Goal: Information Seeking & Learning: Learn about a topic

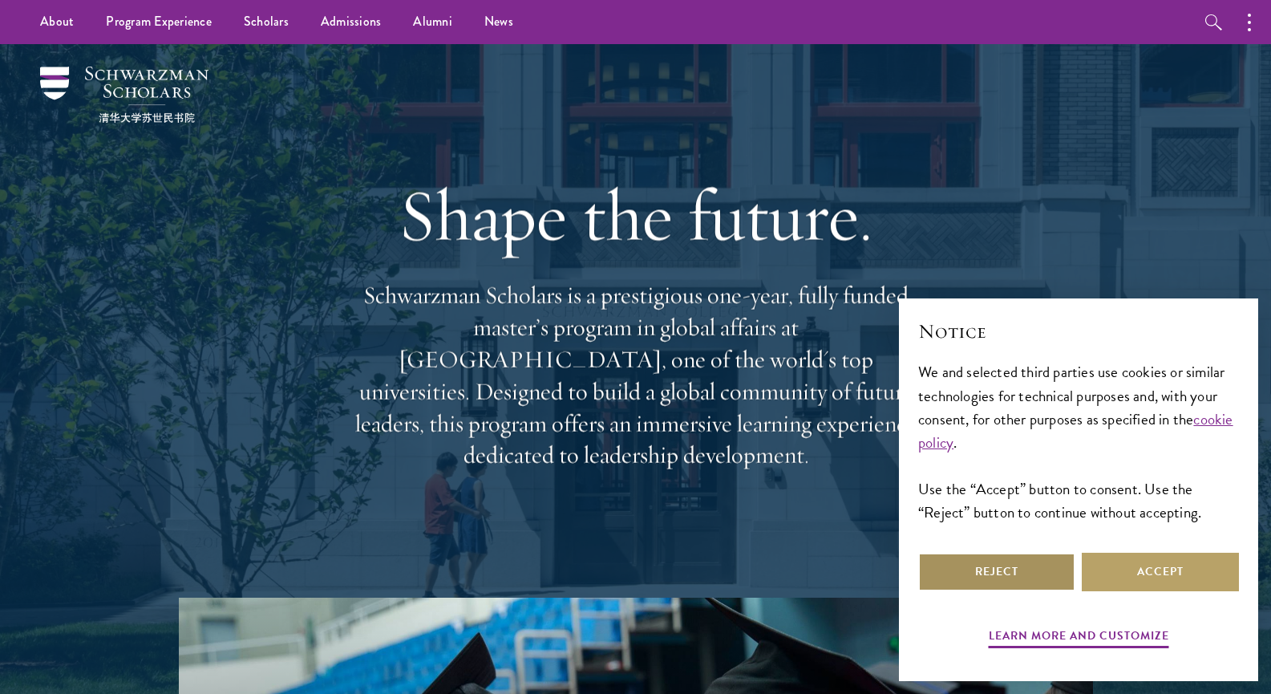
click at [994, 574] on button "Reject" at bounding box center [996, 571] width 157 height 38
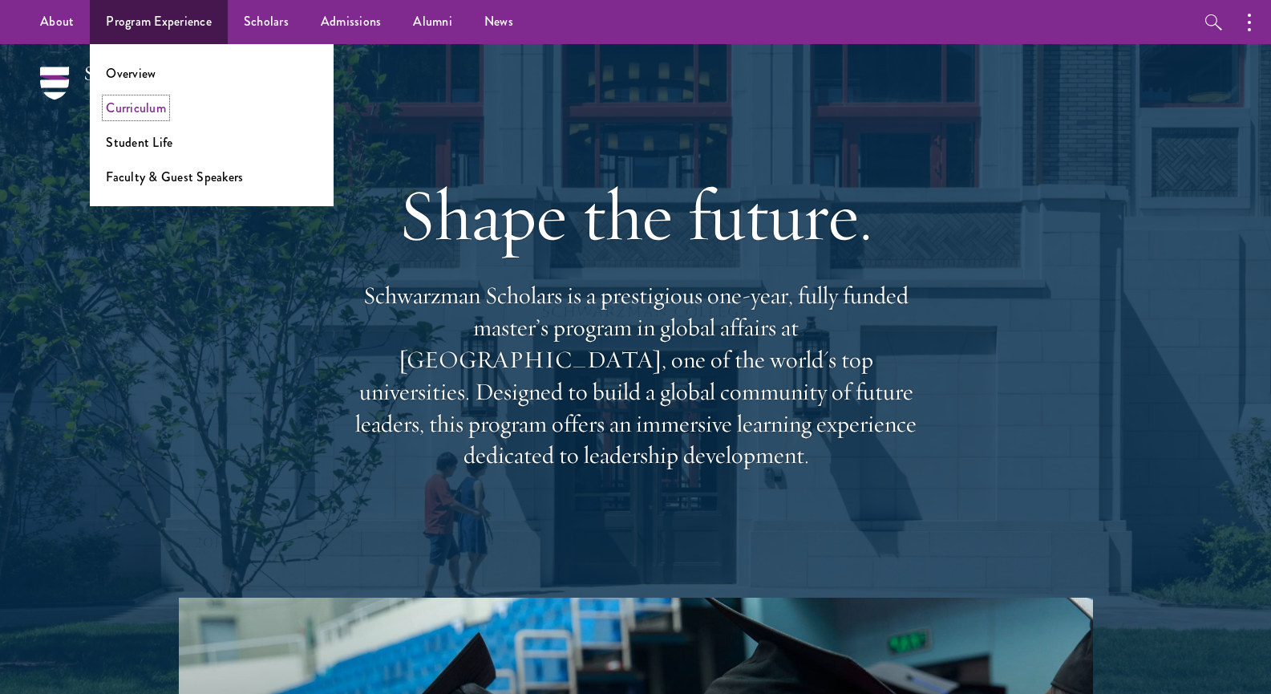
click at [162, 112] on link "Curriculum" at bounding box center [136, 108] width 60 height 18
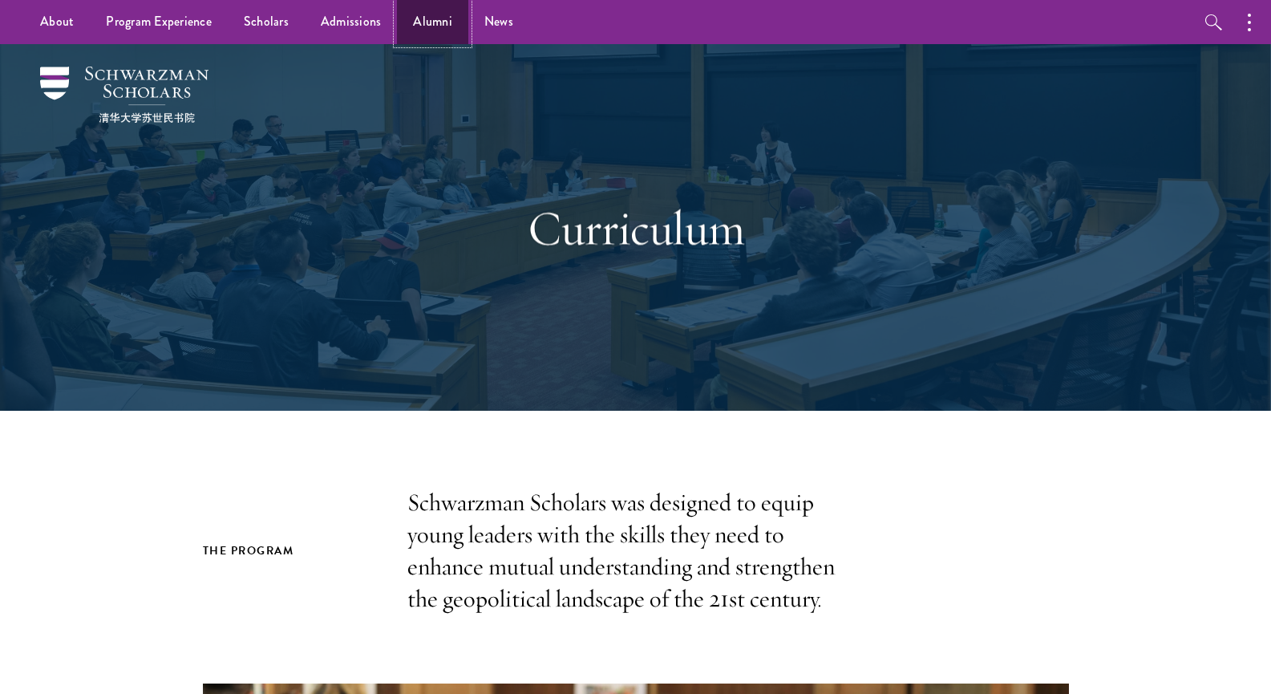
click at [436, 15] on link "Alumni" at bounding box center [432, 22] width 71 height 44
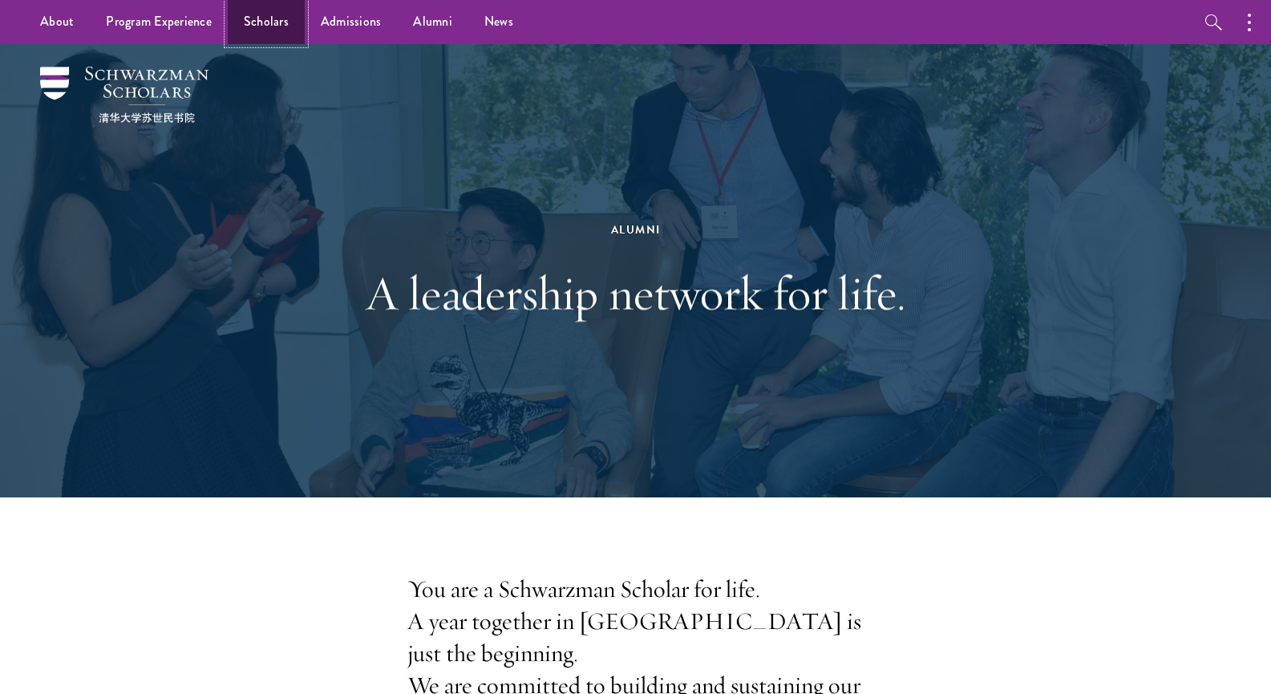
click at [248, 13] on link "Scholars" at bounding box center [266, 22] width 77 height 44
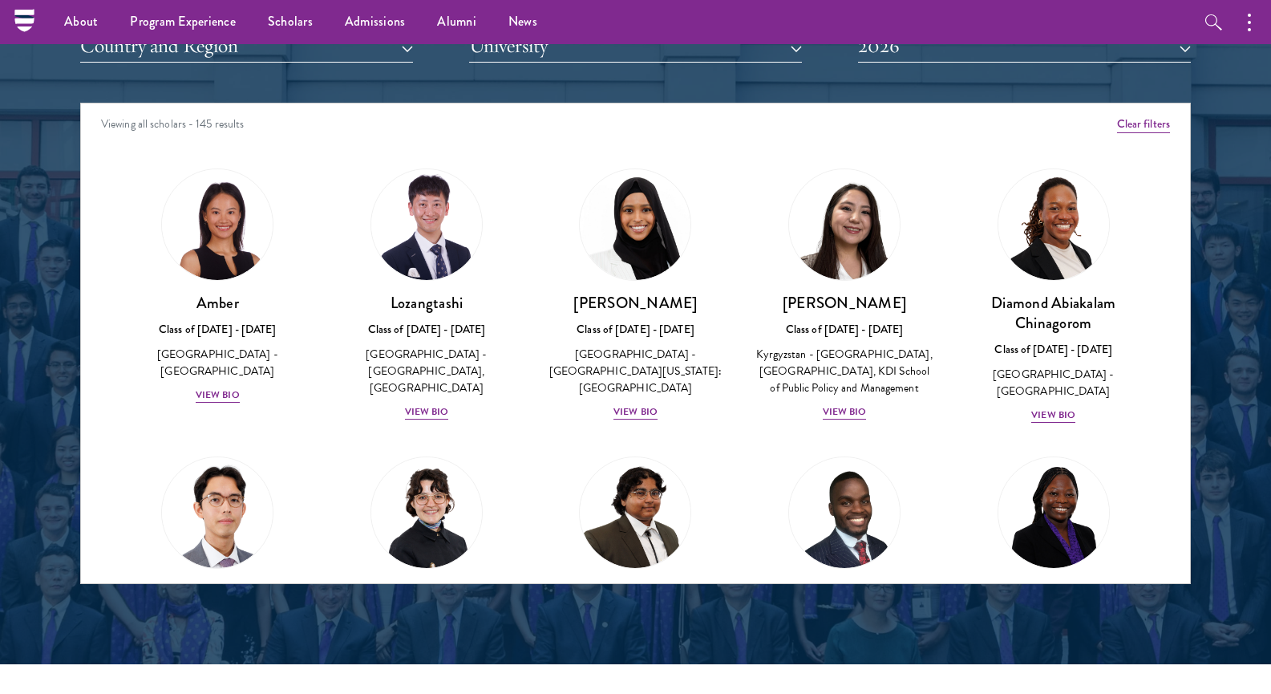
scroll to position [1916, 0]
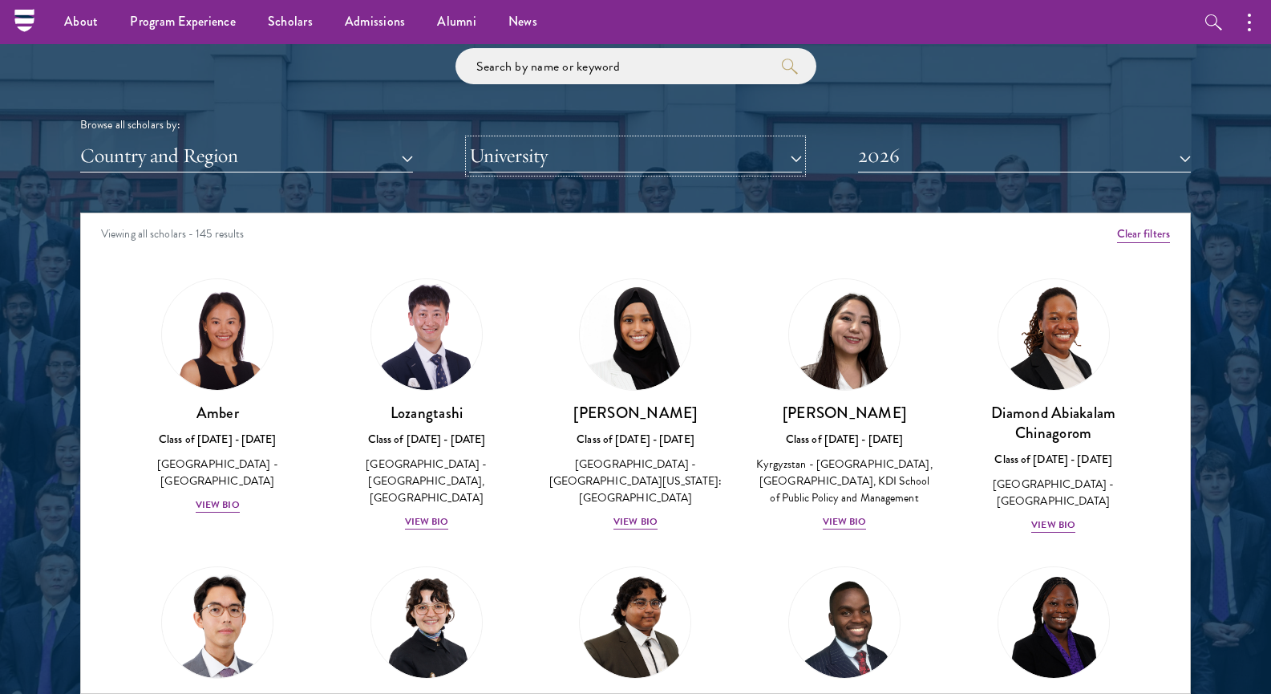
click at [703, 159] on button "University" at bounding box center [635, 156] width 333 height 33
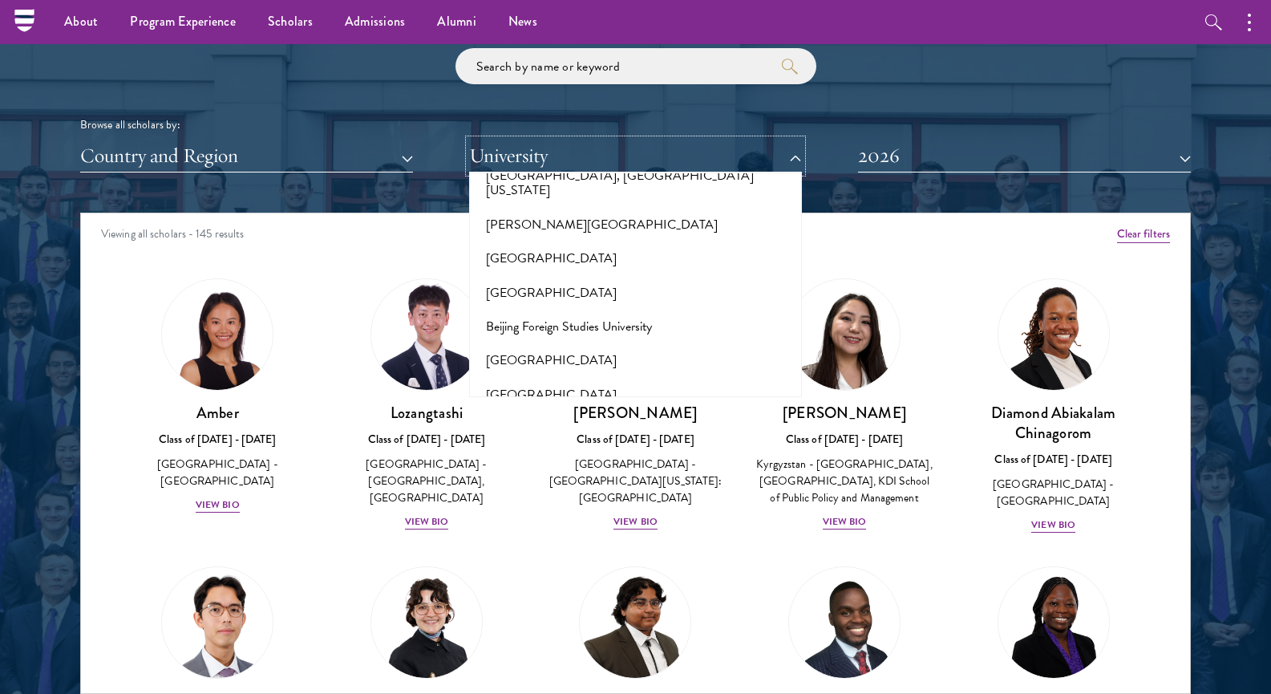
scroll to position [788, 0]
click at [388, 153] on button "Country and Region" at bounding box center [246, 156] width 333 height 33
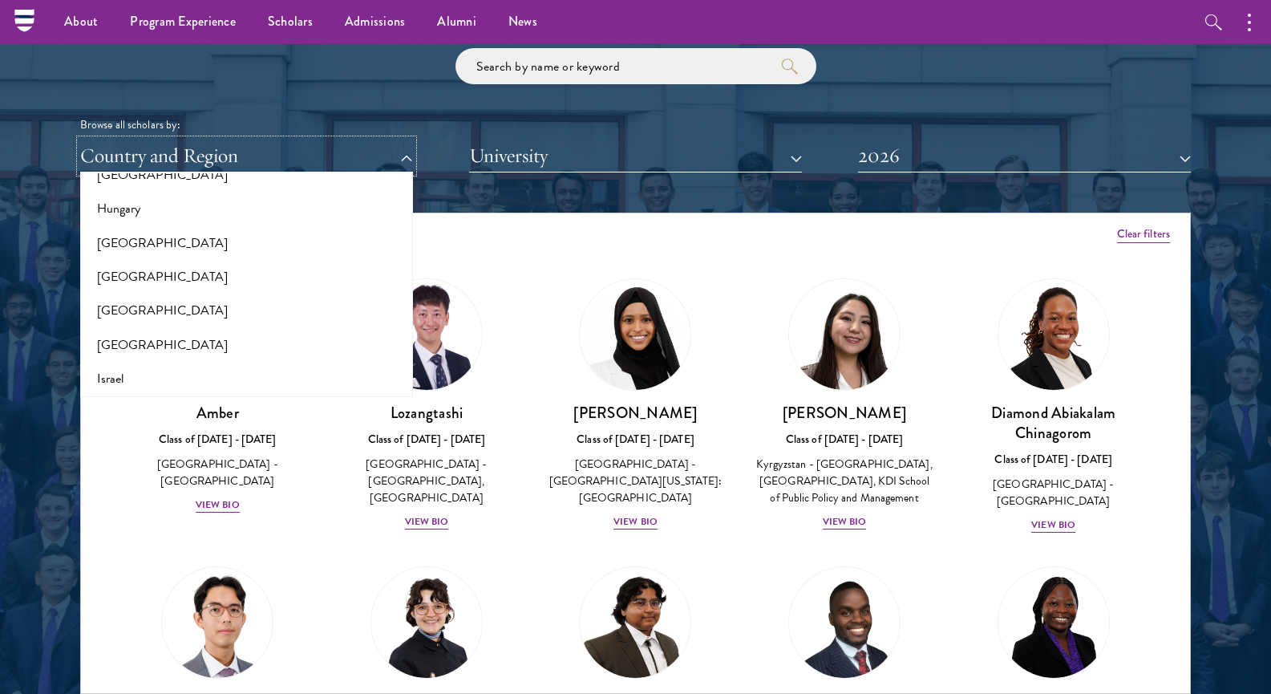
scroll to position [1214, 0]
click at [111, 250] on button "[GEOGRAPHIC_DATA]" at bounding box center [246, 246] width 323 height 34
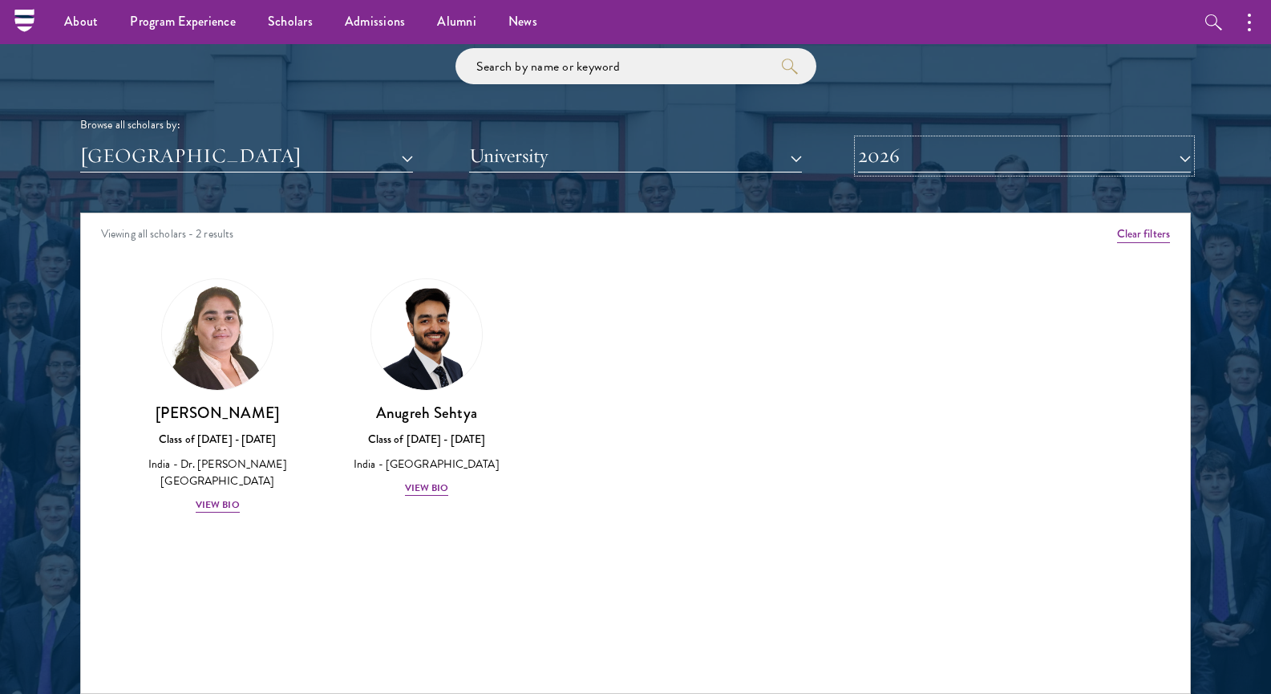
click at [1018, 149] on button "2026" at bounding box center [1024, 156] width 333 height 33
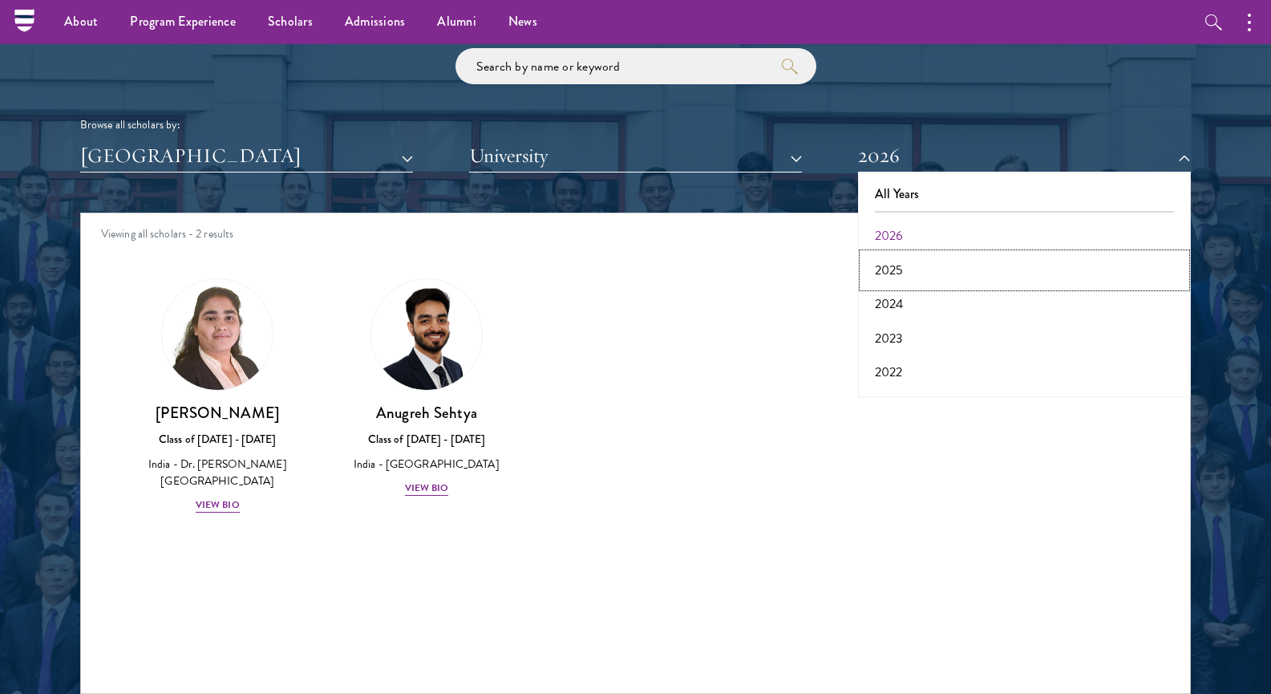
click at [905, 265] on button "2025" at bounding box center [1024, 270] width 323 height 34
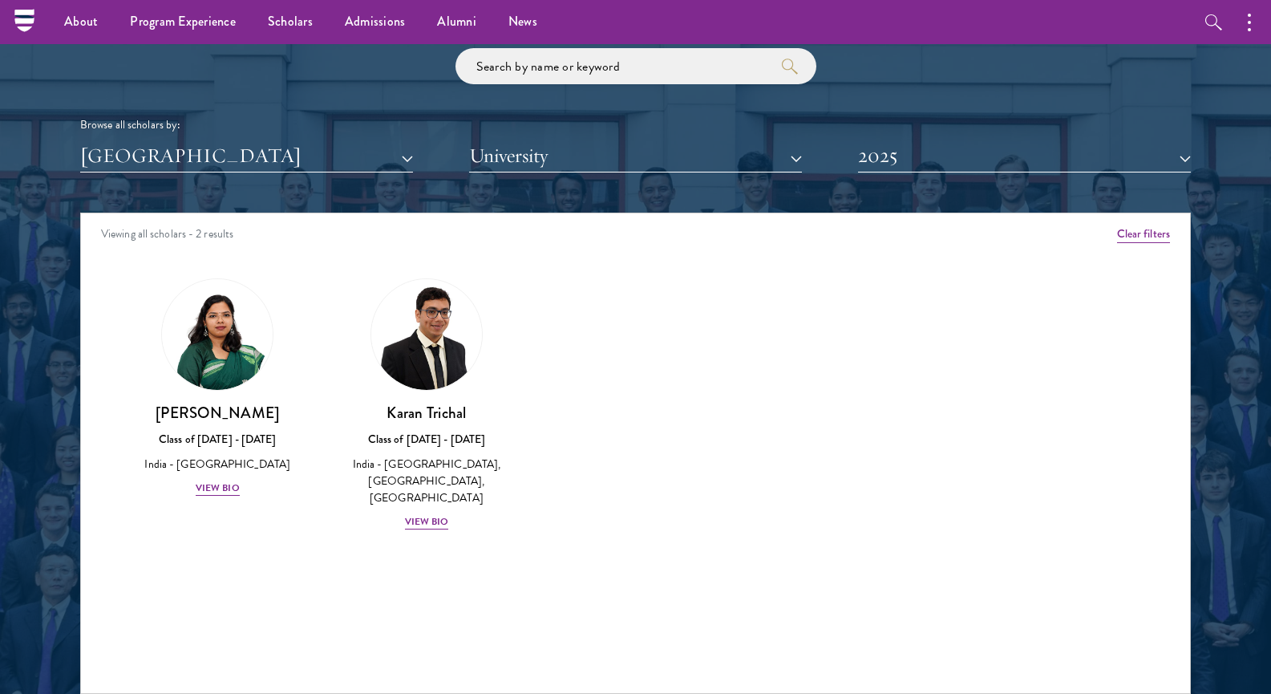
click at [935, 180] on div "Scholar Directory Congratulations and welcome to the Schwarzman Scholars Class …" at bounding box center [635, 285] width 1110 height 815
click at [950, 164] on button "2025" at bounding box center [1024, 156] width 333 height 33
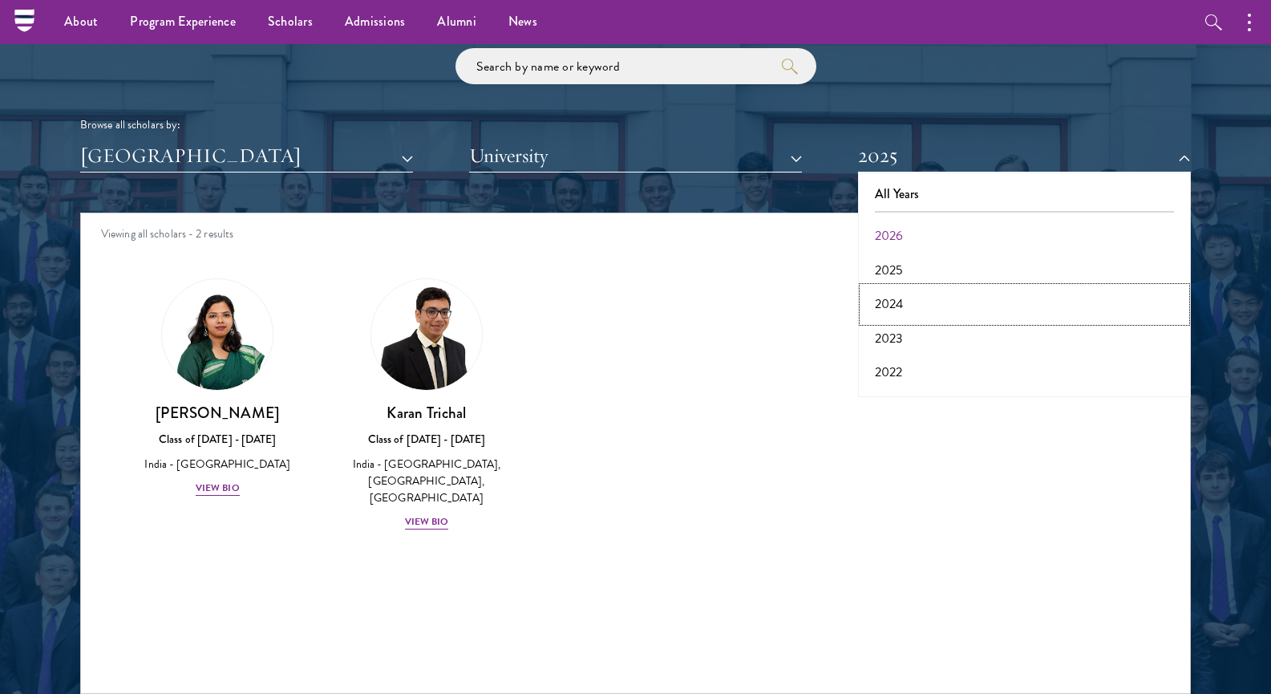
click at [892, 303] on button "2024" at bounding box center [1024, 304] width 323 height 34
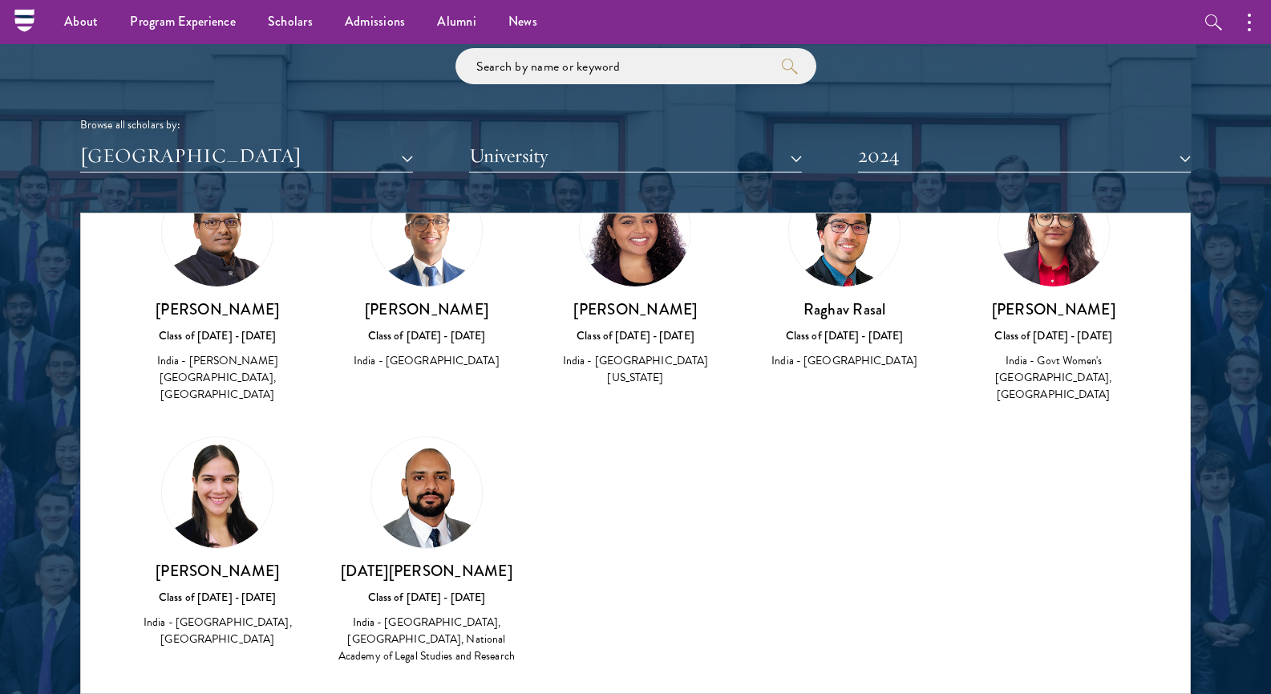
scroll to position [102, 0]
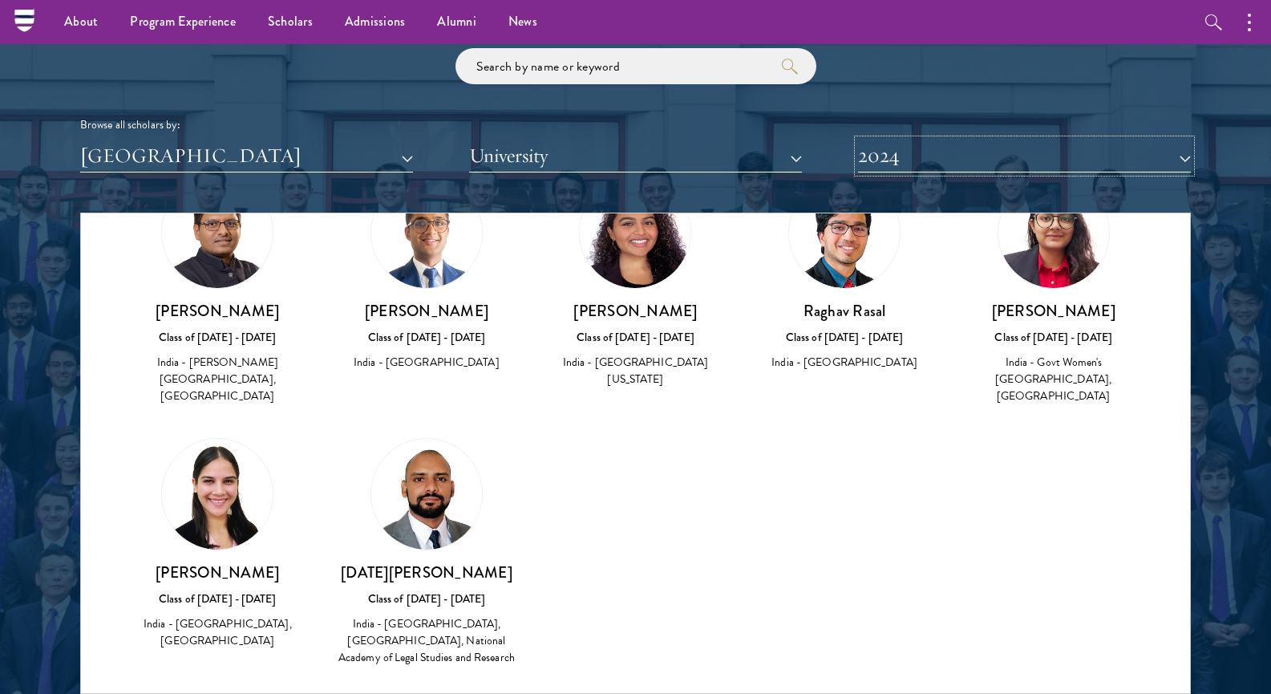
click at [951, 156] on button "2024" at bounding box center [1024, 156] width 333 height 33
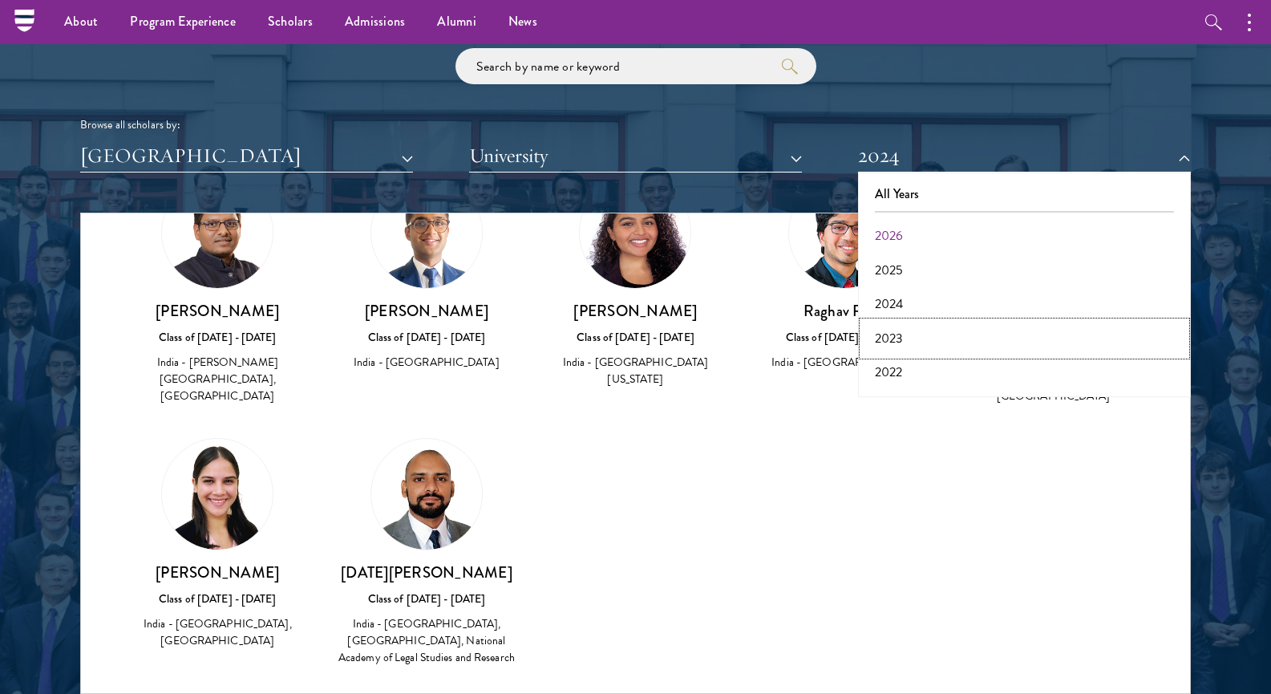
click at [908, 337] on button "2023" at bounding box center [1024, 339] width 323 height 34
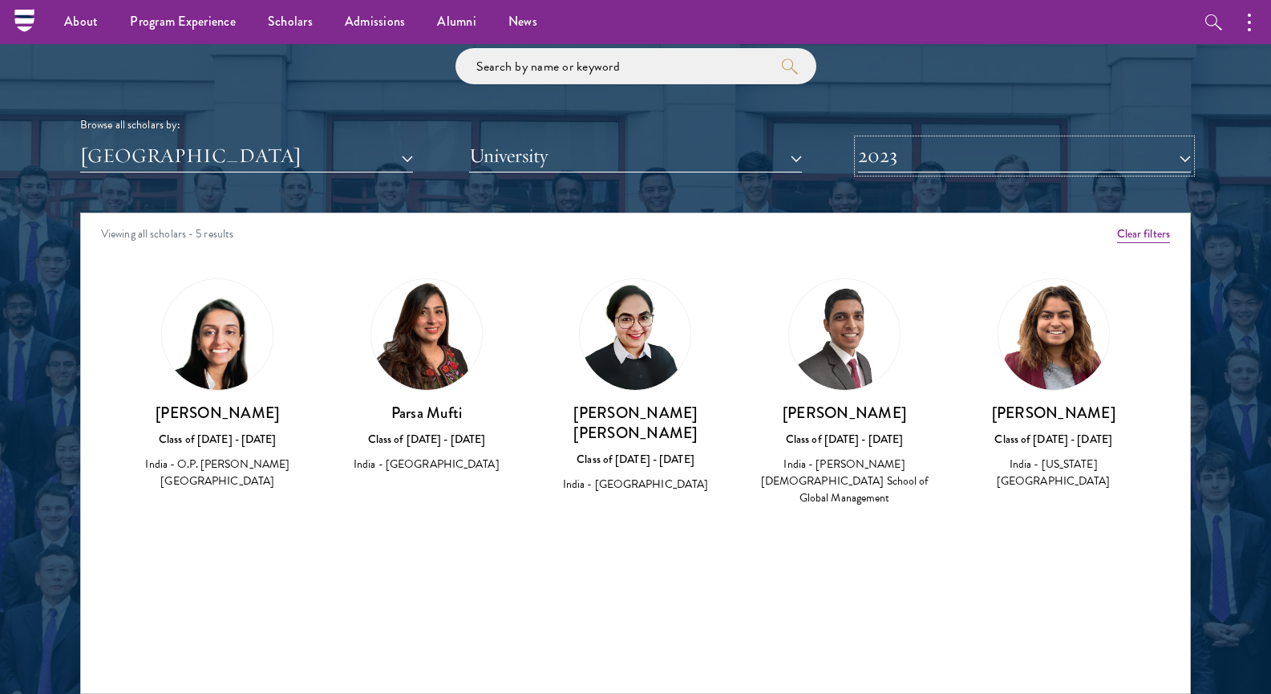
click at [977, 156] on button "2023" at bounding box center [1024, 156] width 333 height 33
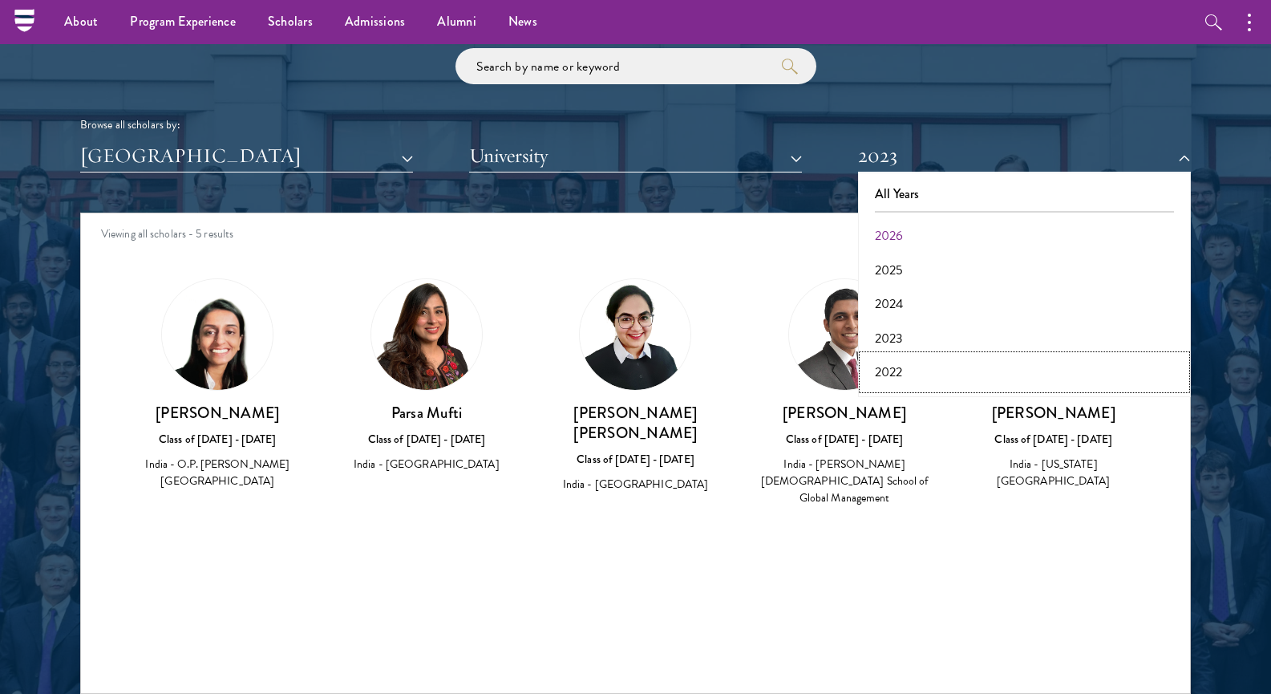
click at [904, 379] on button "2022" at bounding box center [1024, 372] width 323 height 34
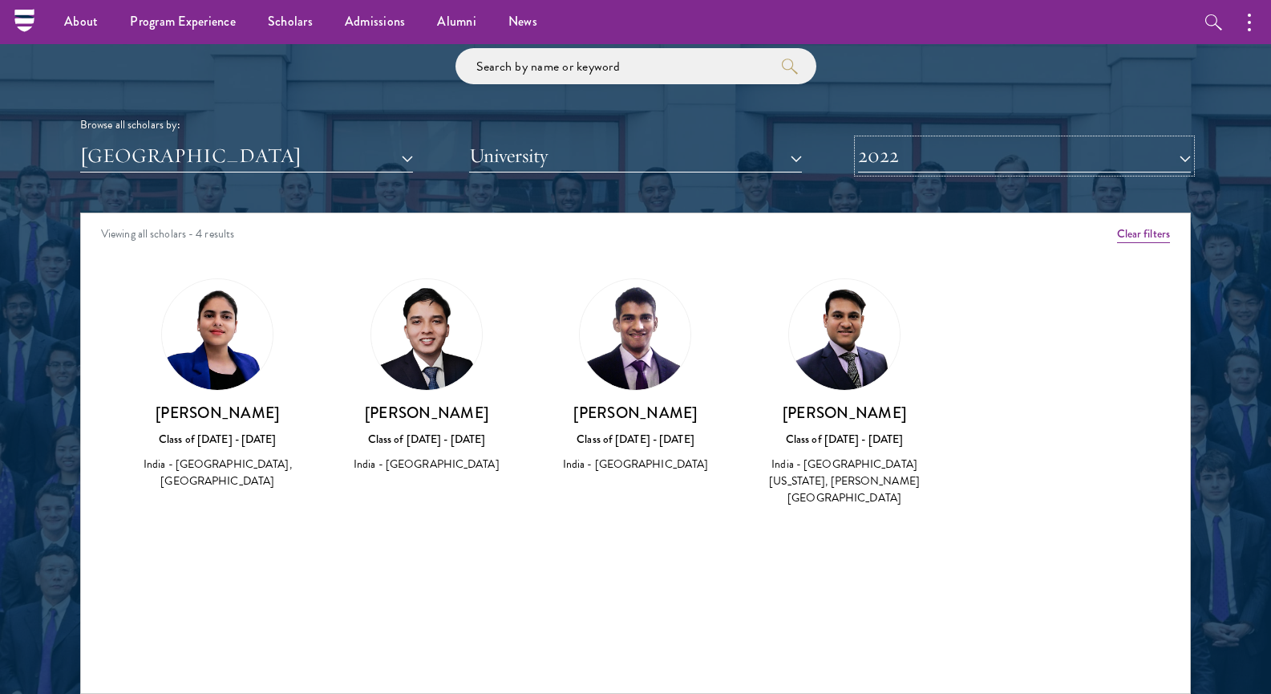
click at [993, 154] on button "2022" at bounding box center [1024, 156] width 333 height 33
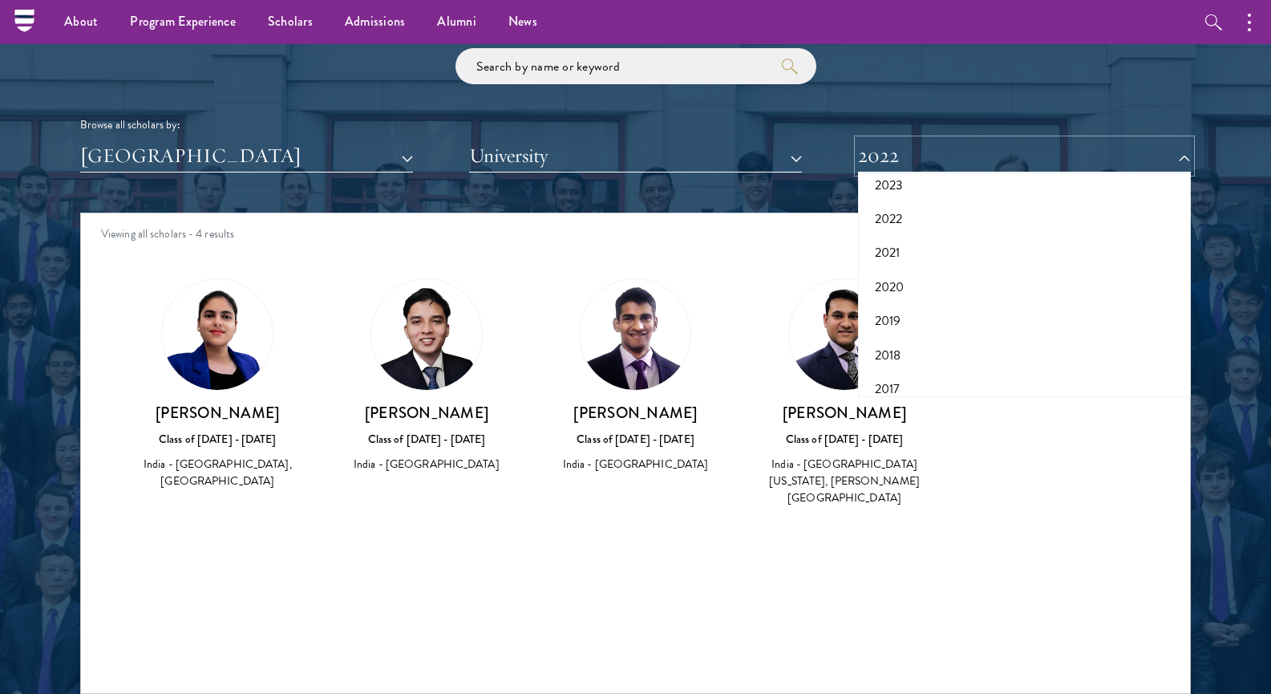
scroll to position [152, 0]
click at [893, 250] on button "2021" at bounding box center [1024, 254] width 323 height 34
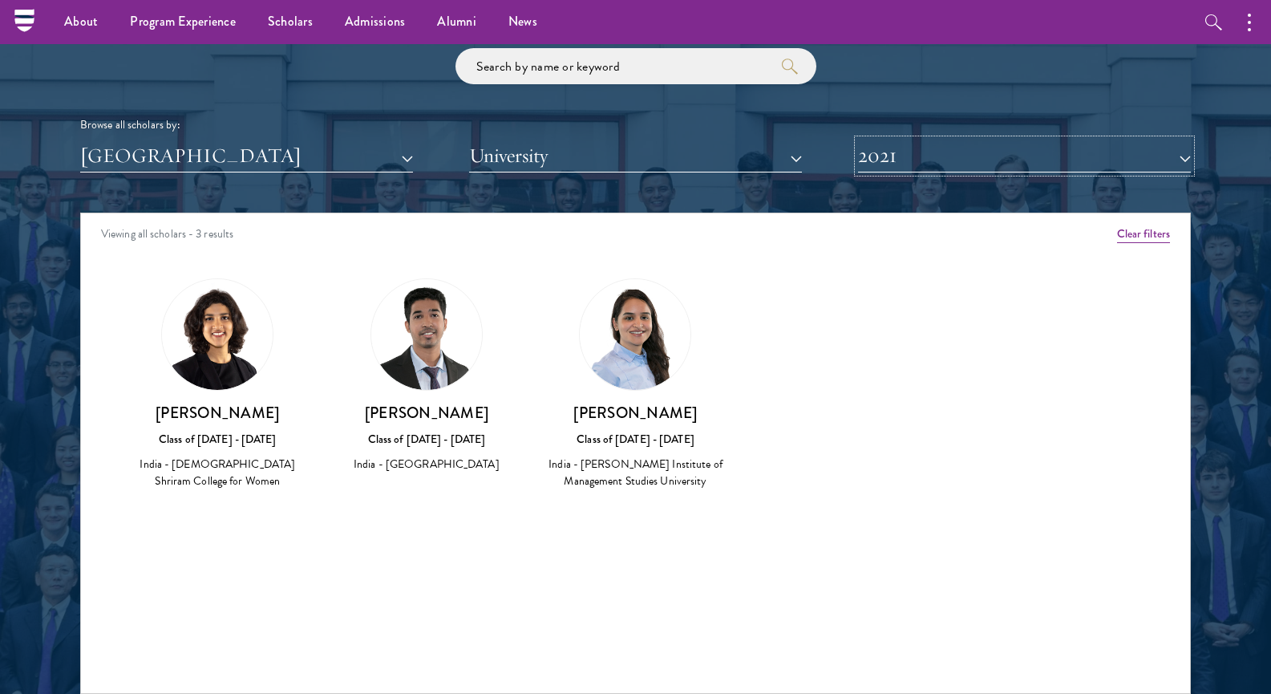
click at [960, 168] on button "2021" at bounding box center [1024, 156] width 333 height 33
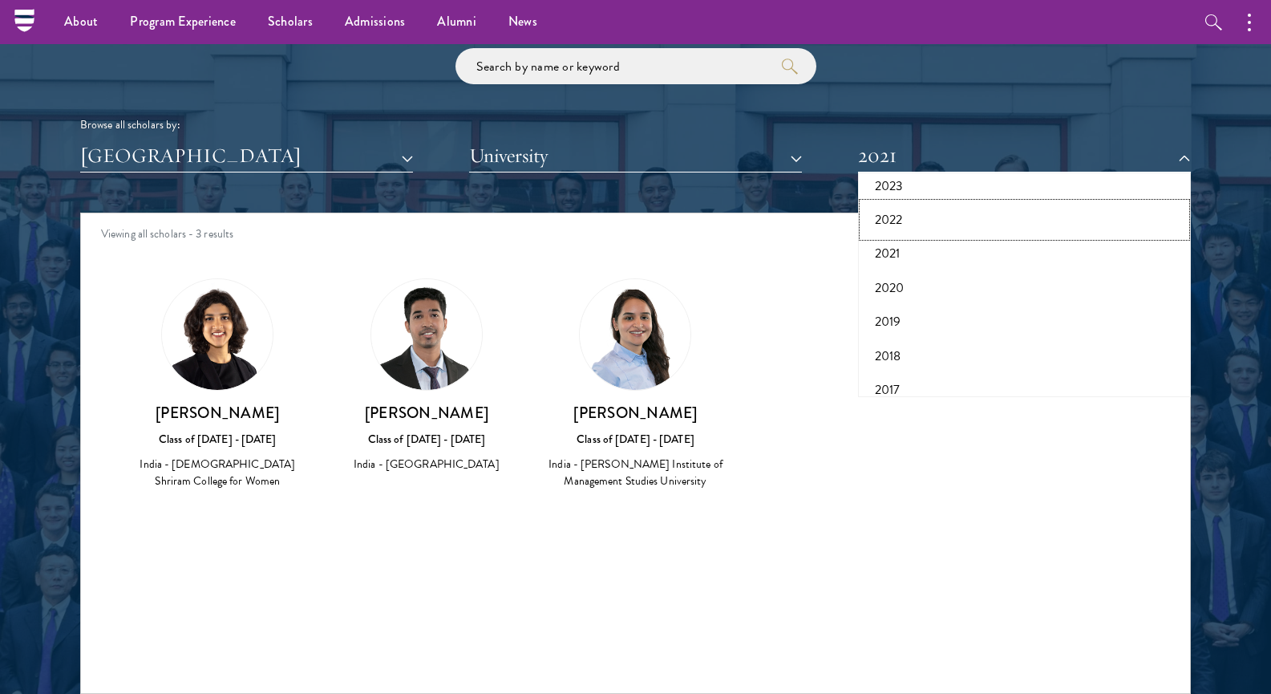
click at [904, 214] on button "2022" at bounding box center [1024, 220] width 323 height 34
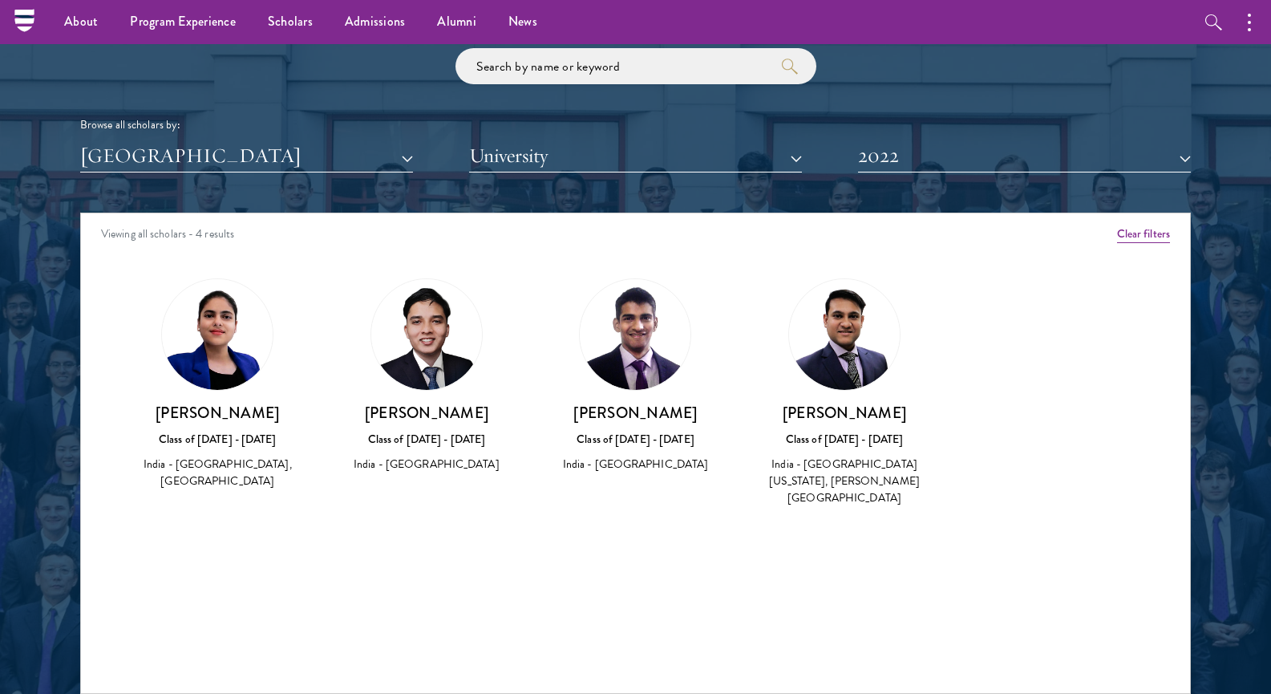
click at [864, 411] on h3 "Shivam Singh" at bounding box center [844, 412] width 177 height 20
